Goal: Task Accomplishment & Management: Complete application form

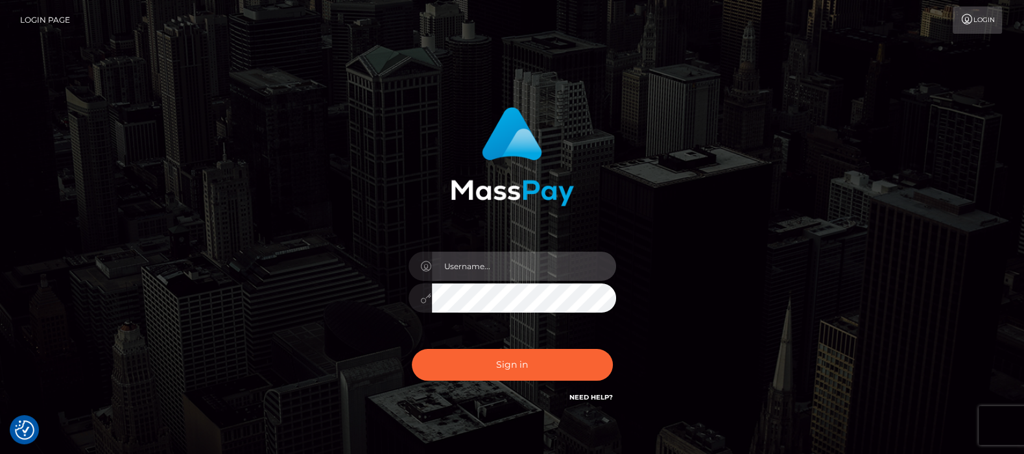
click at [490, 267] on input "text" at bounding box center [524, 266] width 184 height 29
type input "[DOMAIN_NAME]"
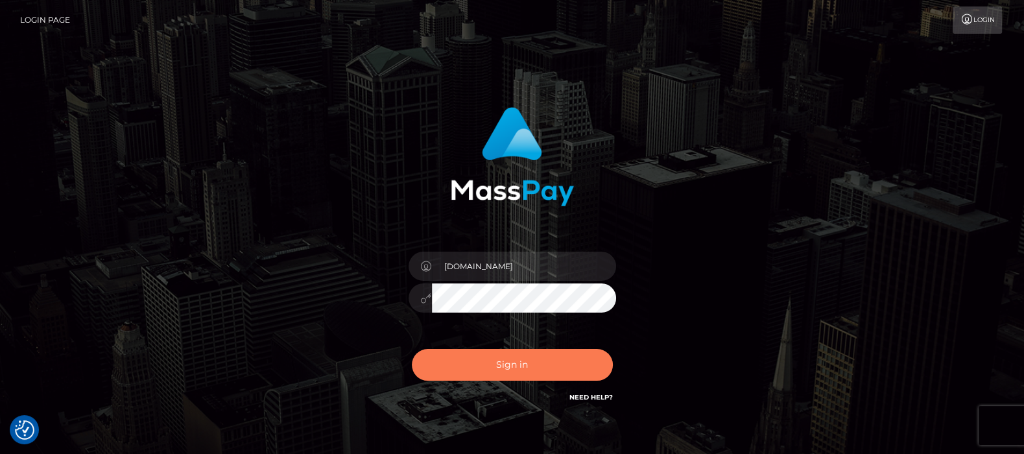
click at [510, 368] on button "Sign in" at bounding box center [512, 365] width 201 height 32
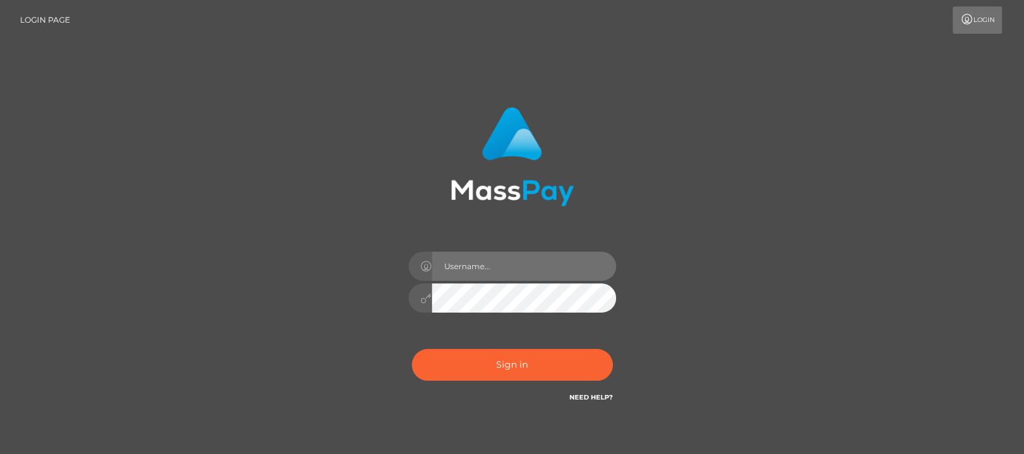
drag, startPoint x: 0, startPoint y: 0, endPoint x: 486, endPoint y: 261, distance: 552.3
click at [486, 261] on input "text" at bounding box center [524, 266] width 184 height 29
type input "[DOMAIN_NAME]"
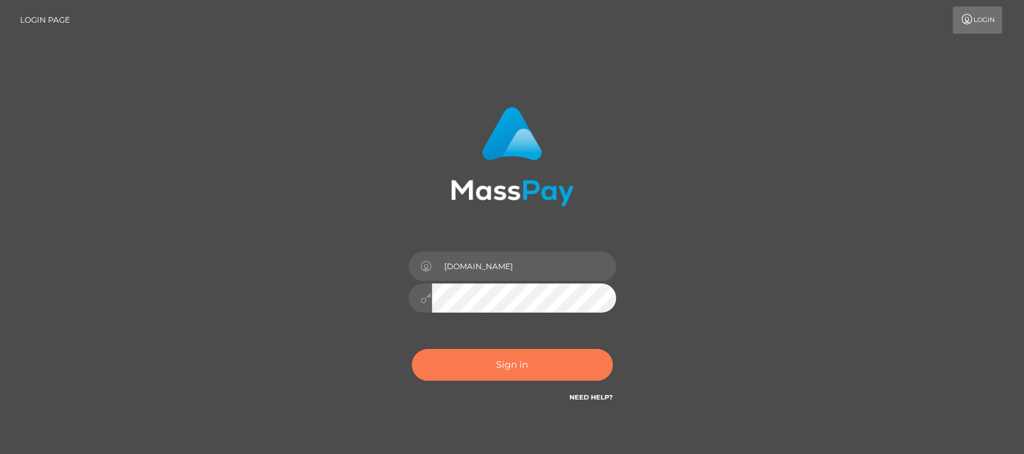
click at [509, 359] on button "Sign in" at bounding box center [512, 365] width 201 height 32
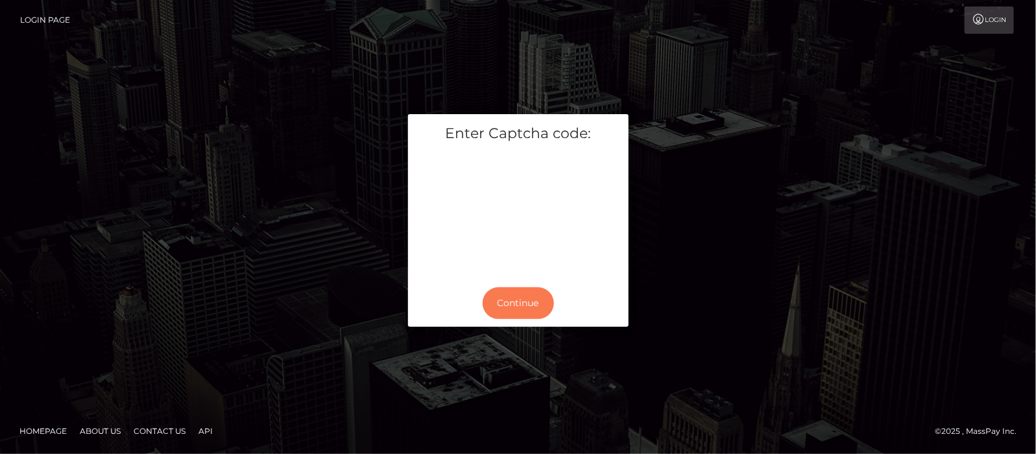
click at [504, 301] on button "Continue" at bounding box center [518, 303] width 71 height 32
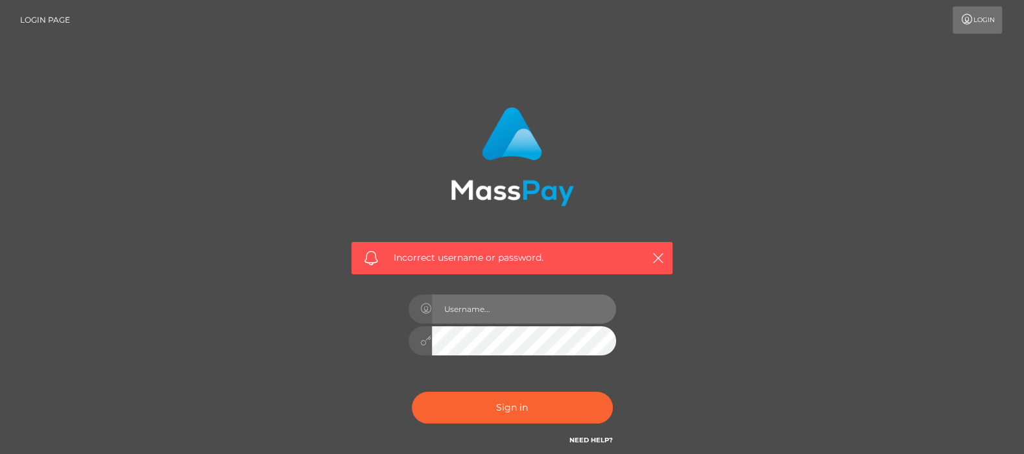
click at [509, 308] on input "text" at bounding box center [524, 308] width 184 height 29
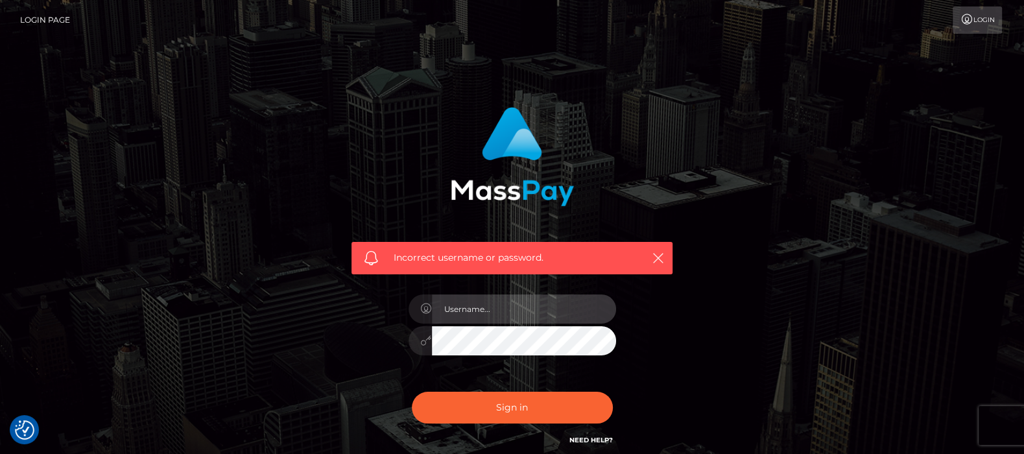
type input "[DOMAIN_NAME]"
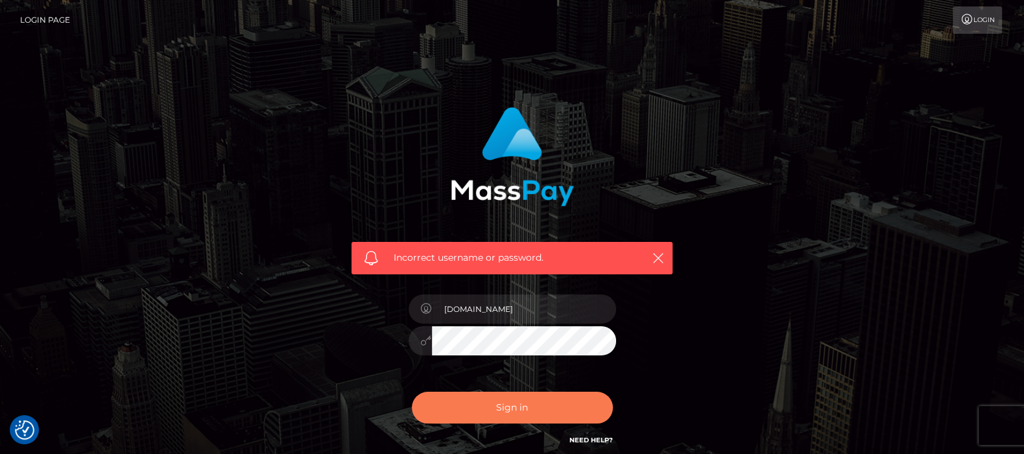
click at [509, 409] on button "Sign in" at bounding box center [512, 408] width 201 height 32
click at [661, 259] on icon "button" at bounding box center [658, 258] width 13 height 13
